Goal: Transaction & Acquisition: Subscribe to service/newsletter

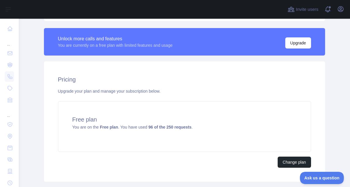
scroll to position [187, 0]
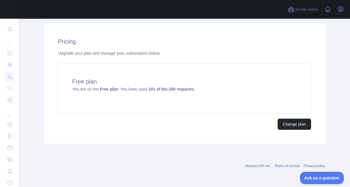
scroll to position [220, 0]
